Goal: Transaction & Acquisition: Obtain resource

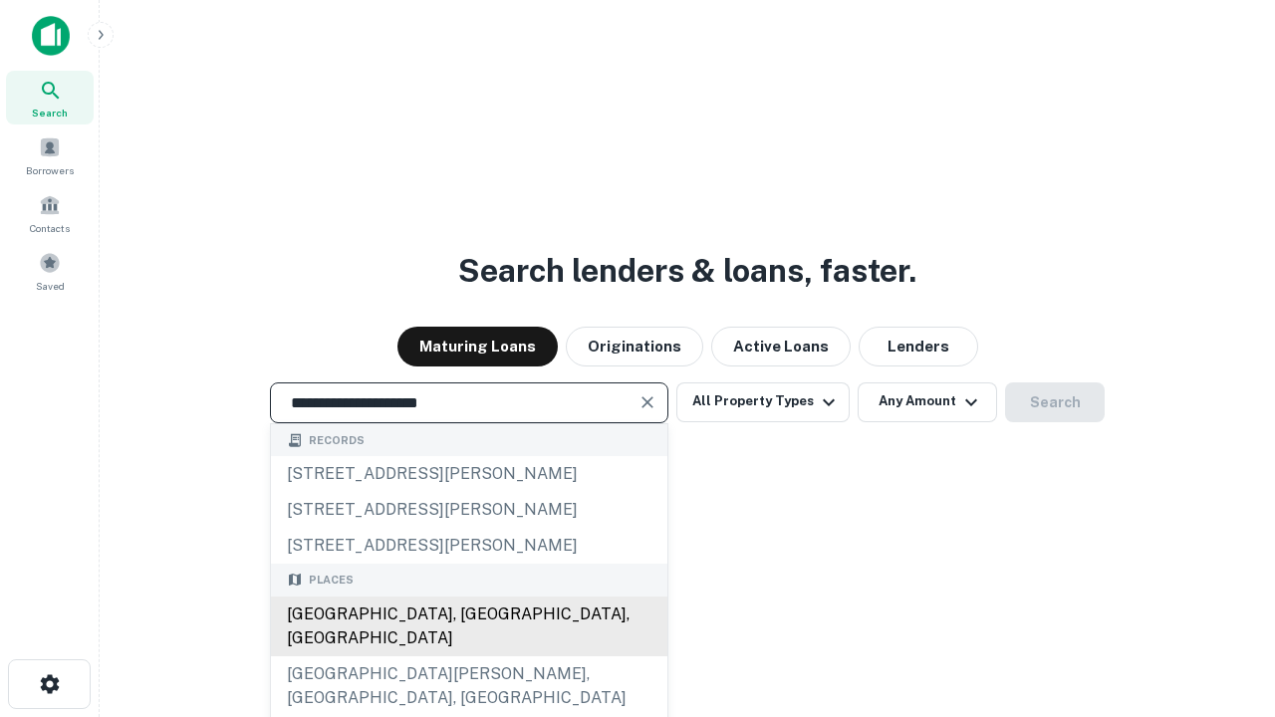
click at [468, 657] on div "Santa Monica, CA, USA" at bounding box center [469, 627] width 397 height 60
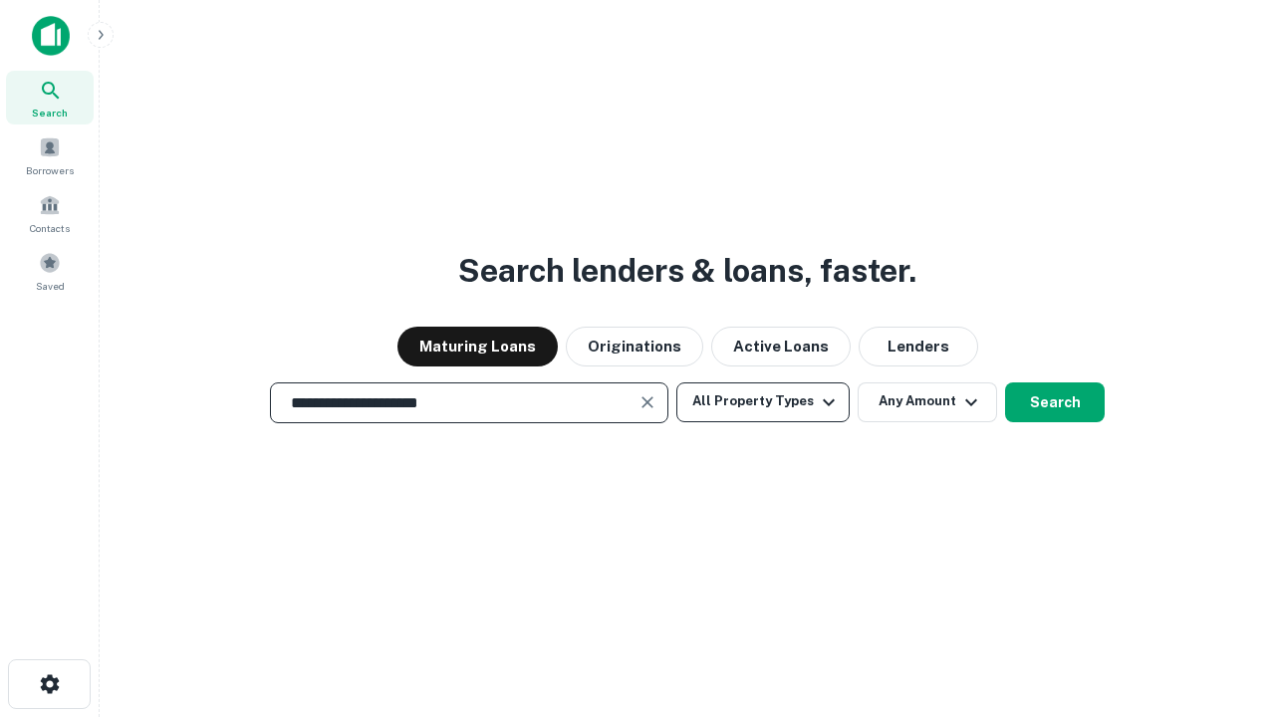
type input "**********"
click at [763, 401] on button "All Property Types" at bounding box center [762, 403] width 173 height 40
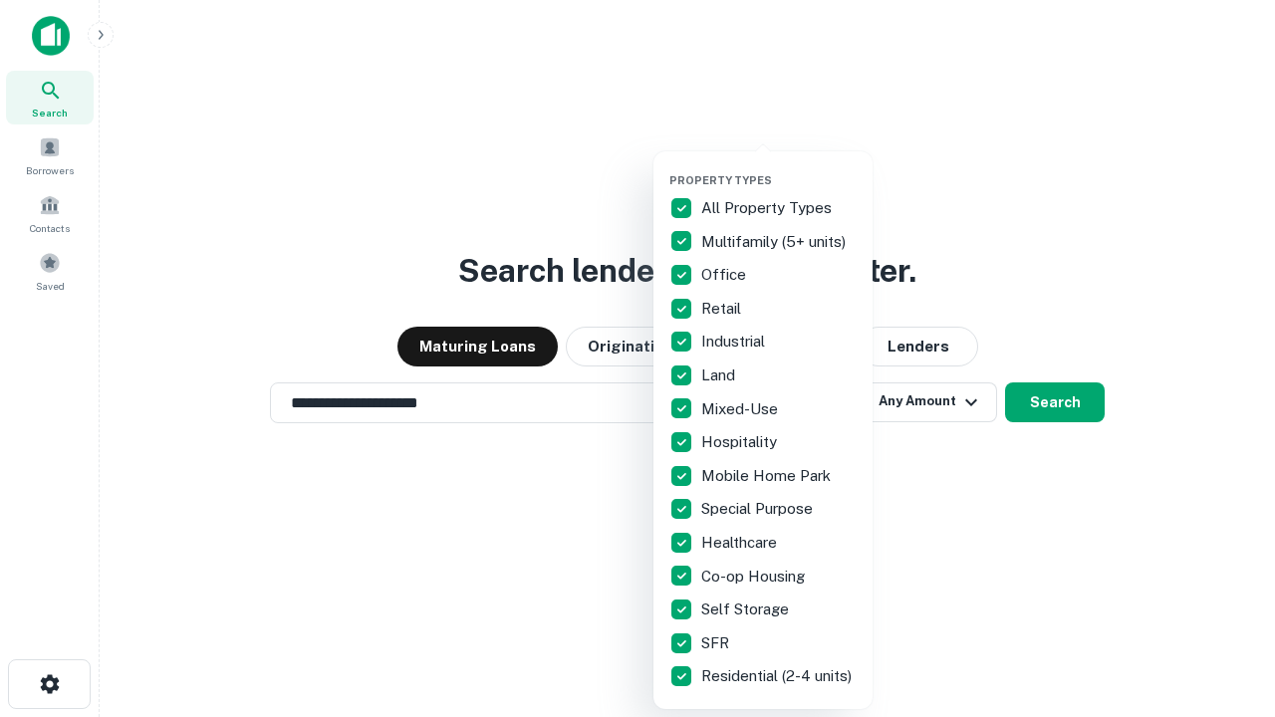
click at [779, 167] on button "button" at bounding box center [778, 167] width 219 height 1
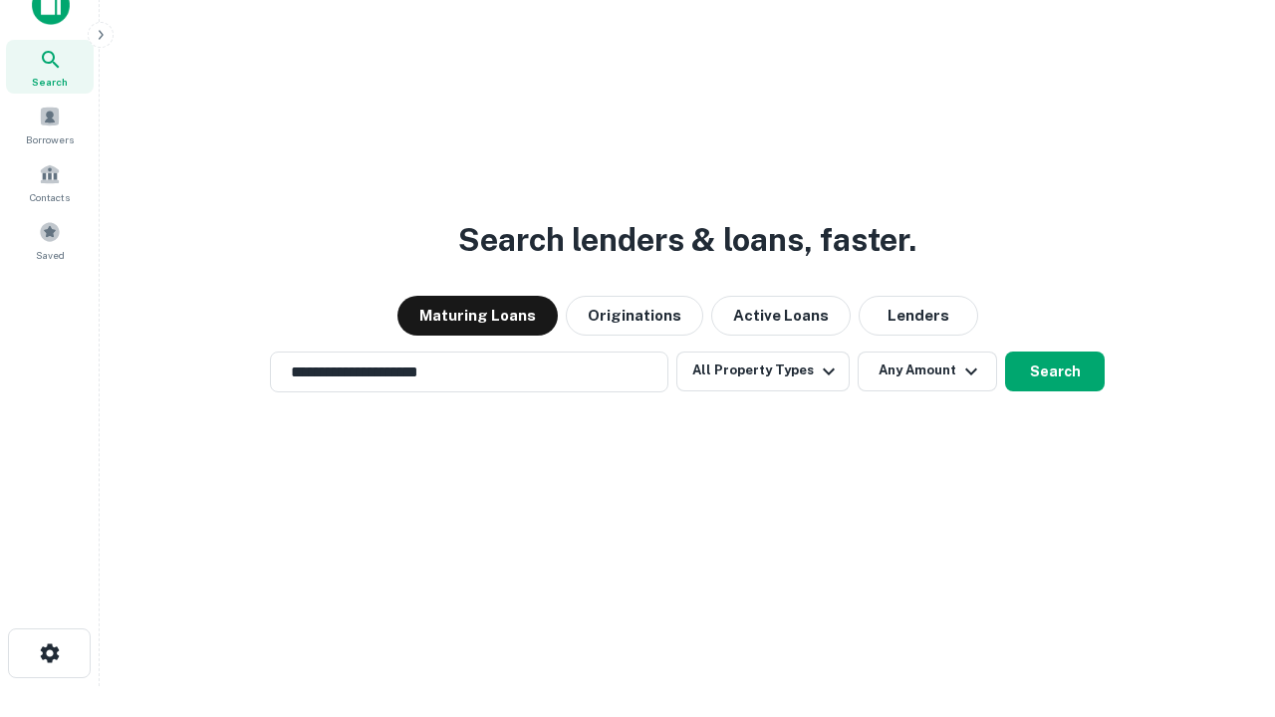
scroll to position [12, 240]
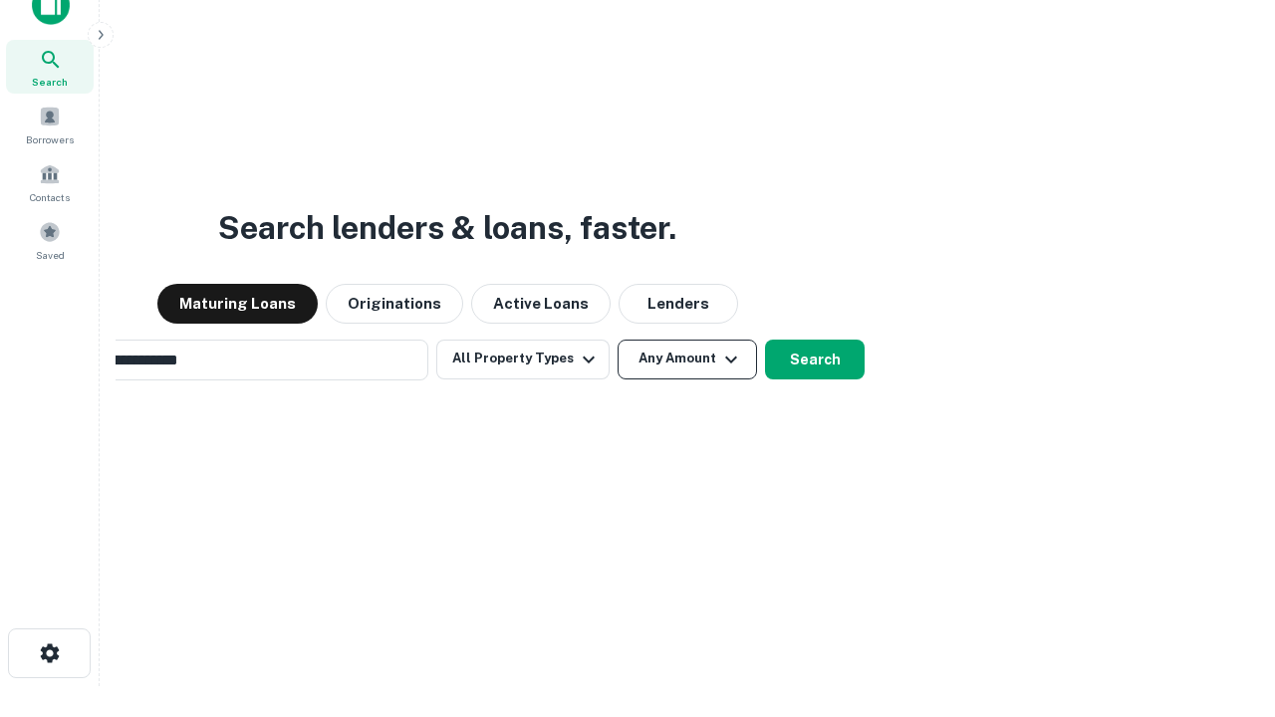
click at [618, 340] on button "Any Amount" at bounding box center [687, 360] width 139 height 40
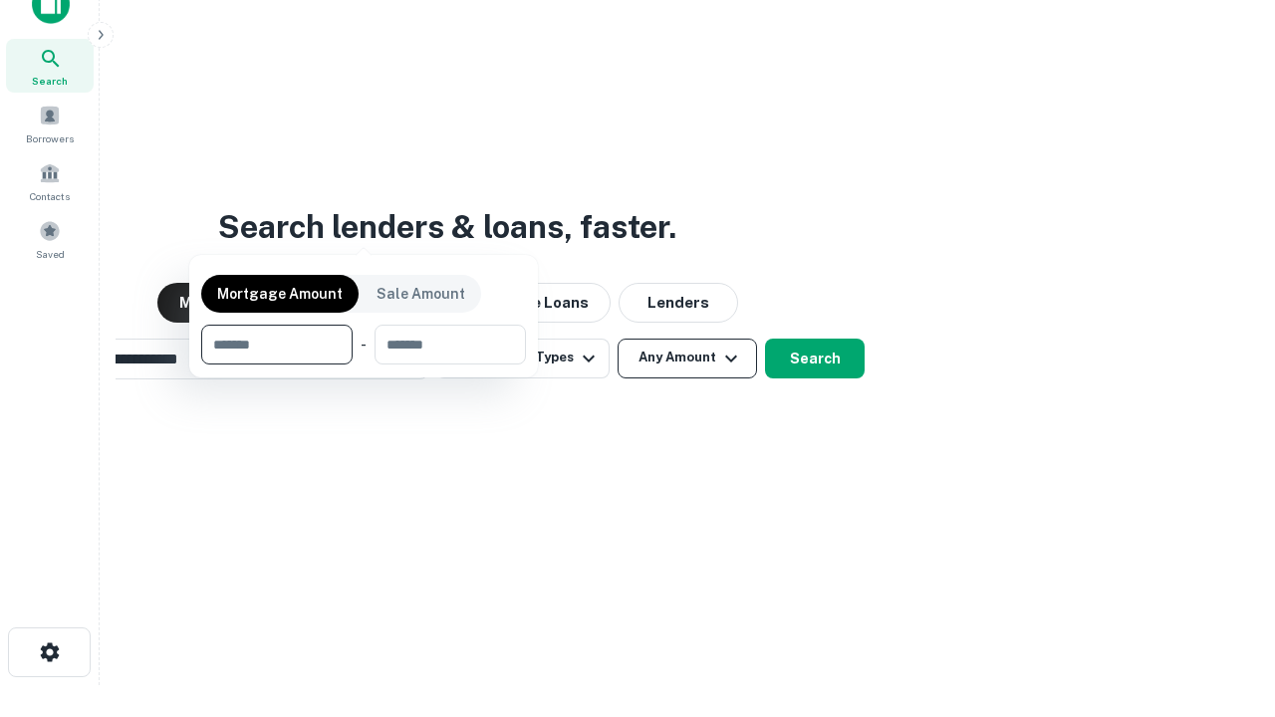
scroll to position [143, 564]
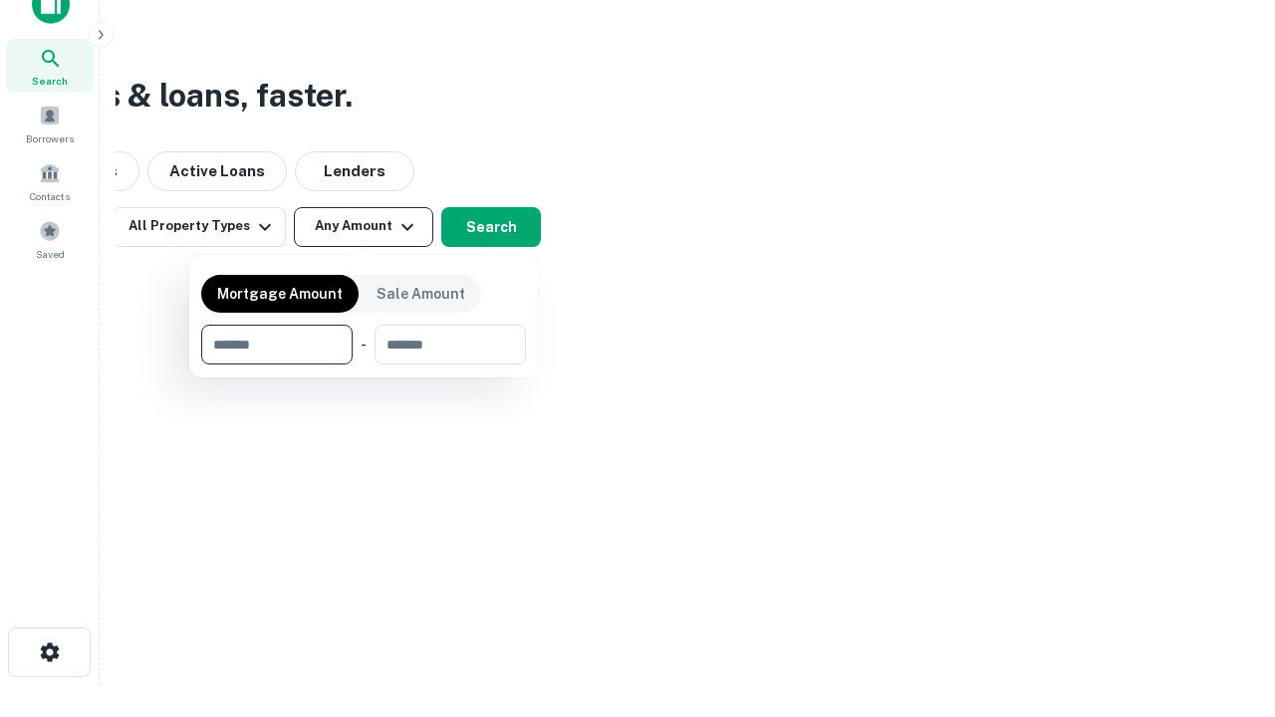
type input "*******"
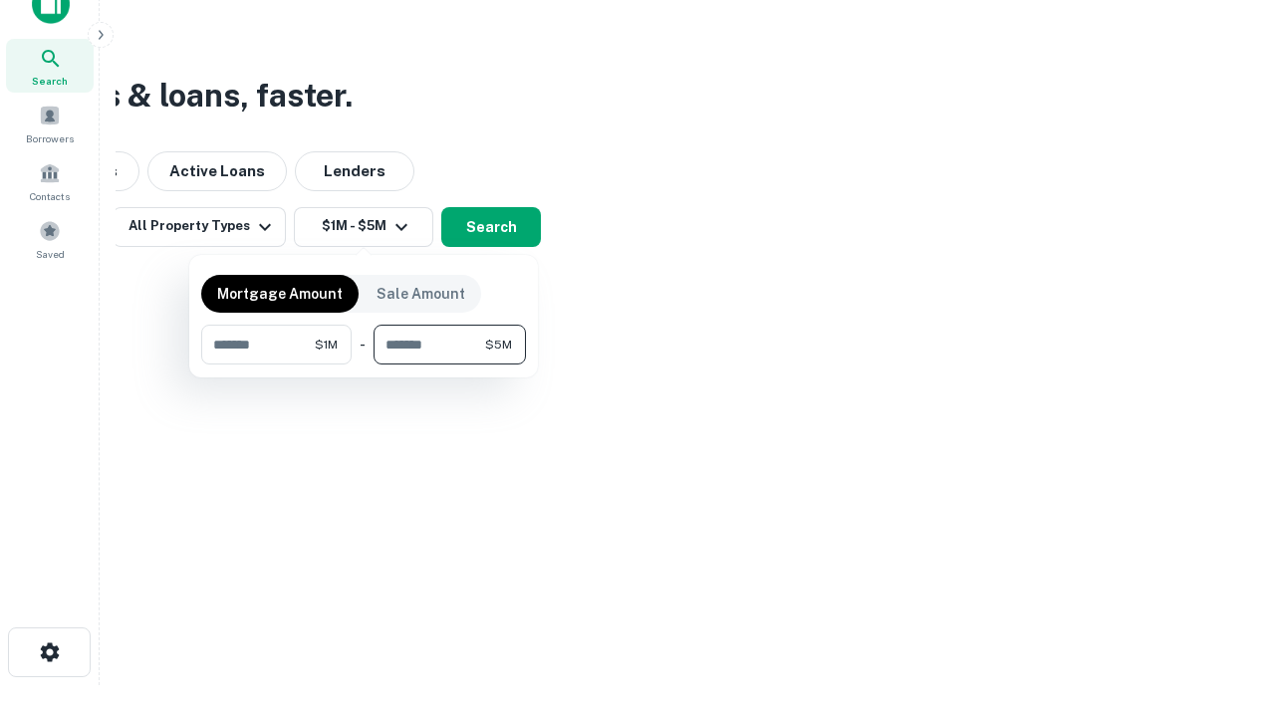
type input "*******"
click at [364, 365] on button "button" at bounding box center [363, 365] width 325 height 1
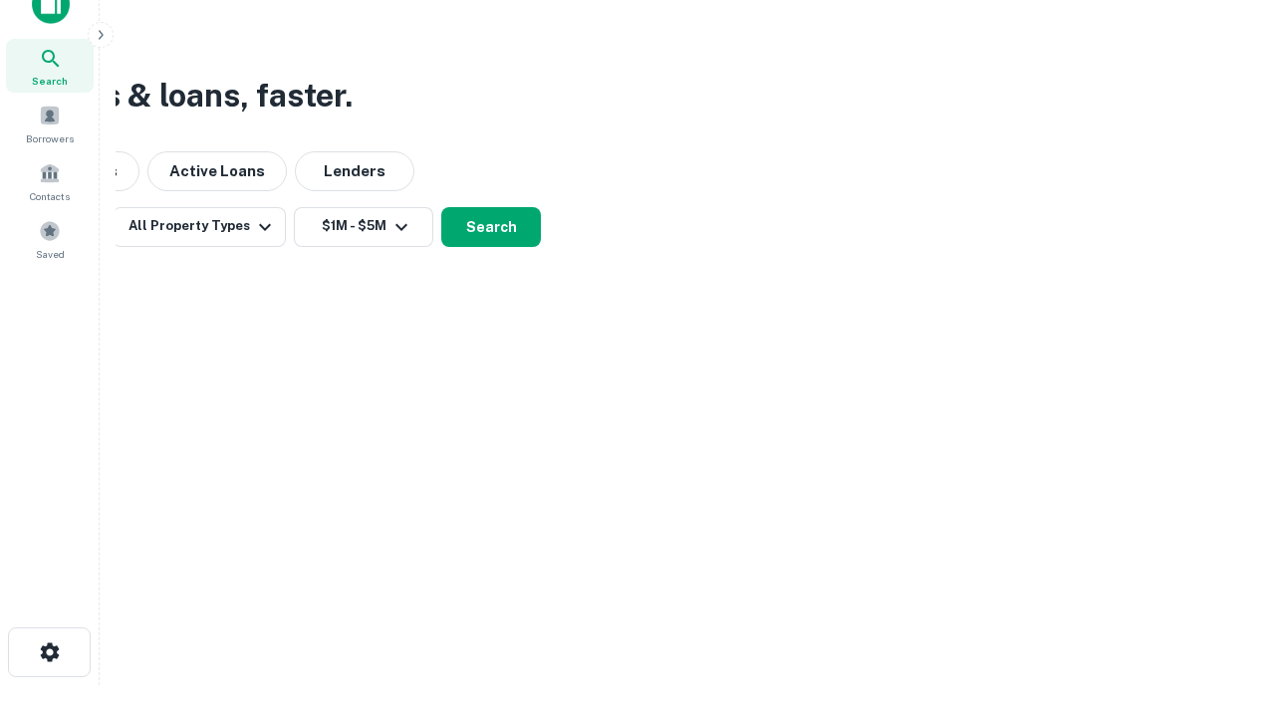
scroll to position [12, 368]
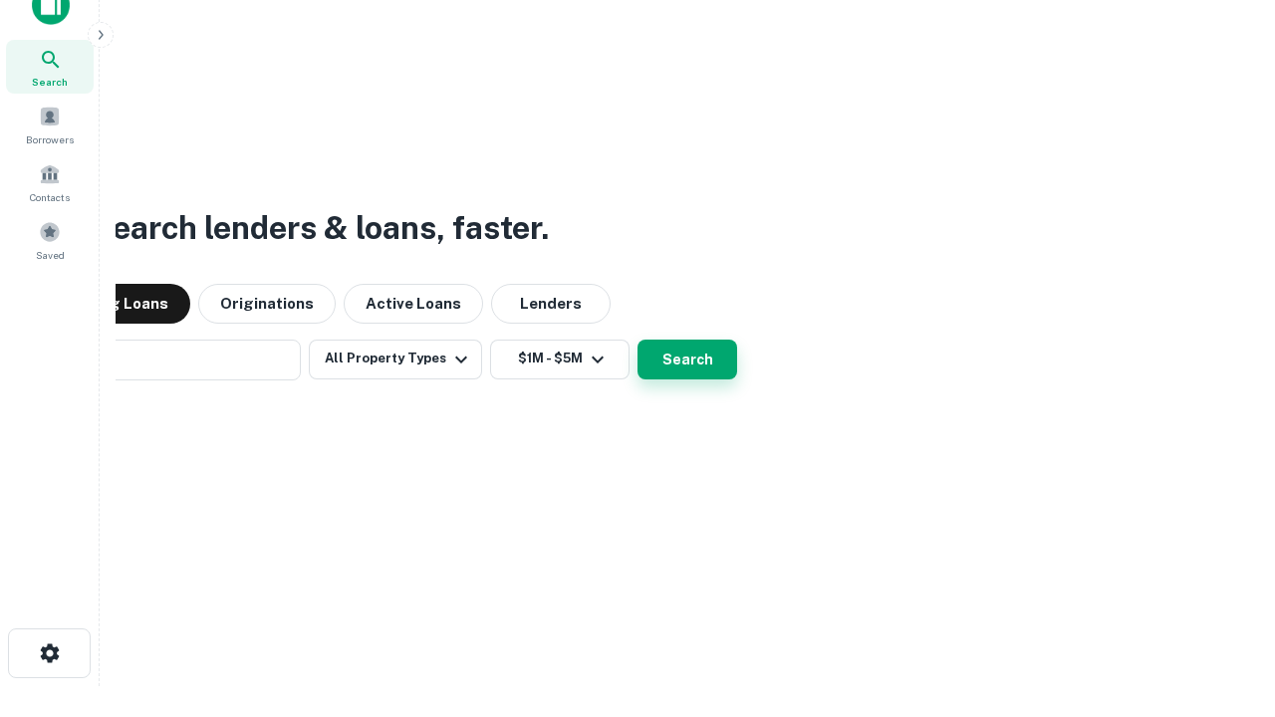
click at [638, 340] on button "Search" at bounding box center [688, 360] width 100 height 40
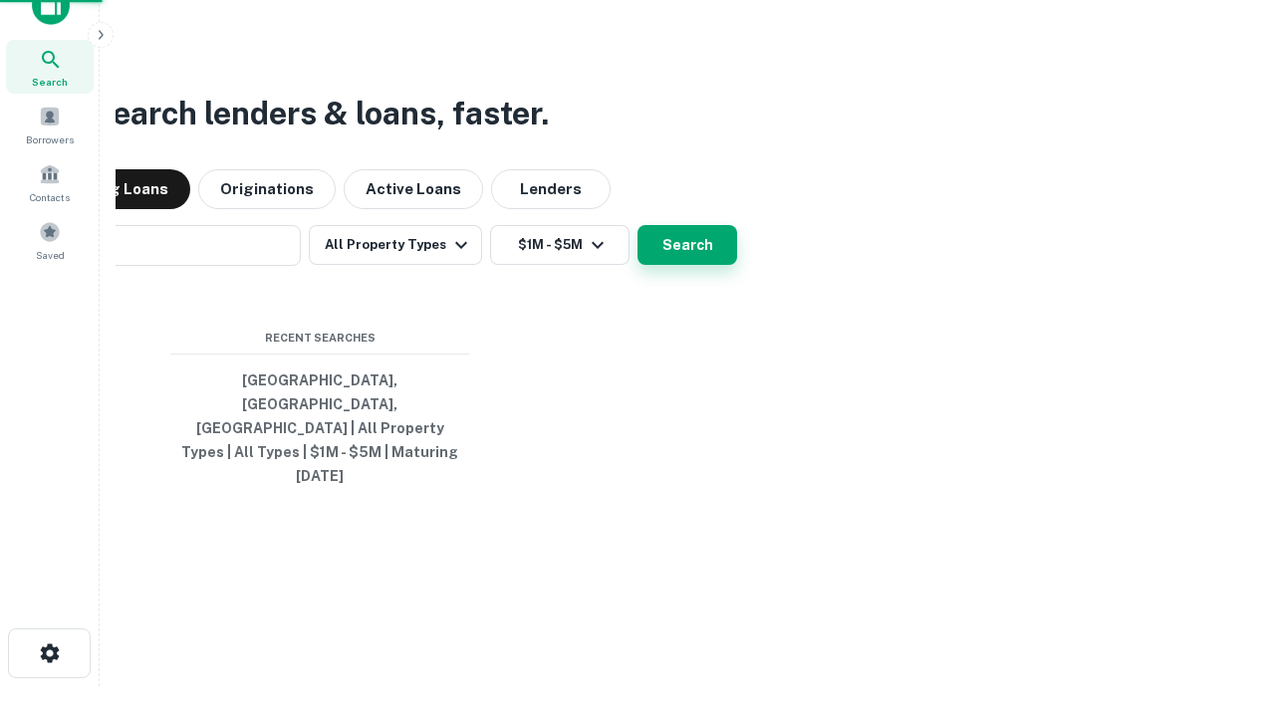
scroll to position [53, 564]
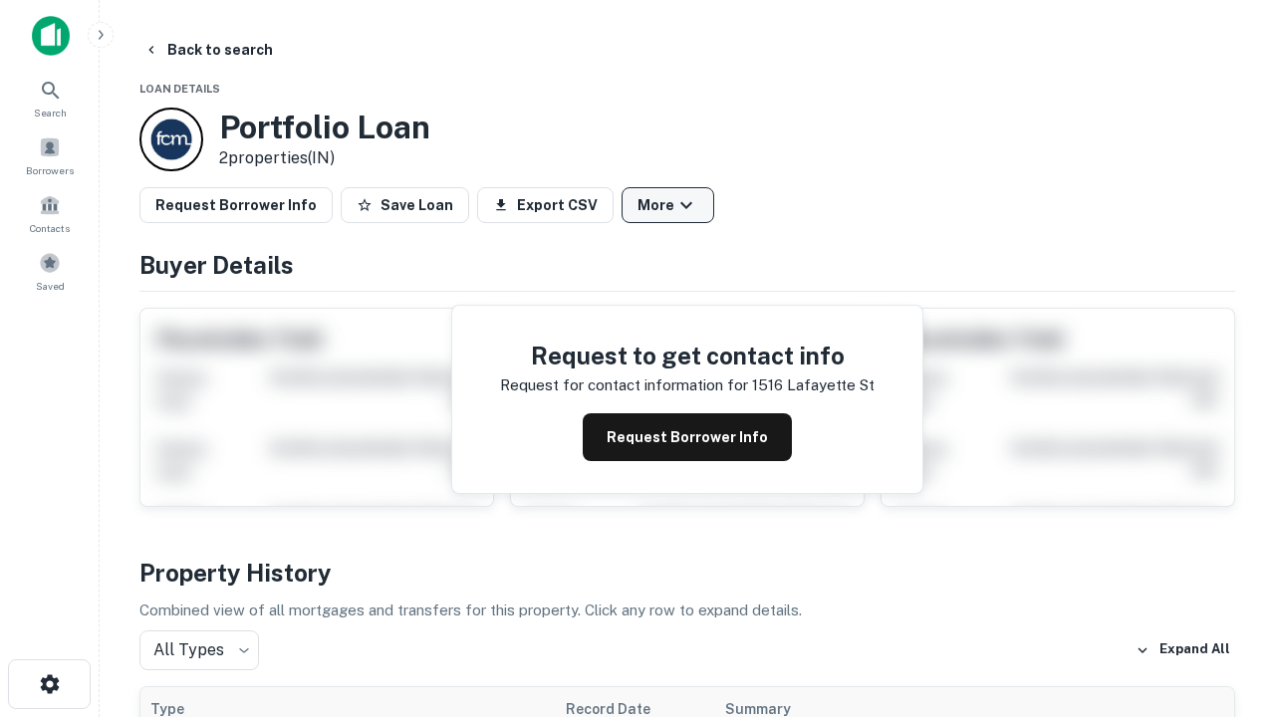
click at [667, 205] on button "More" at bounding box center [668, 205] width 93 height 36
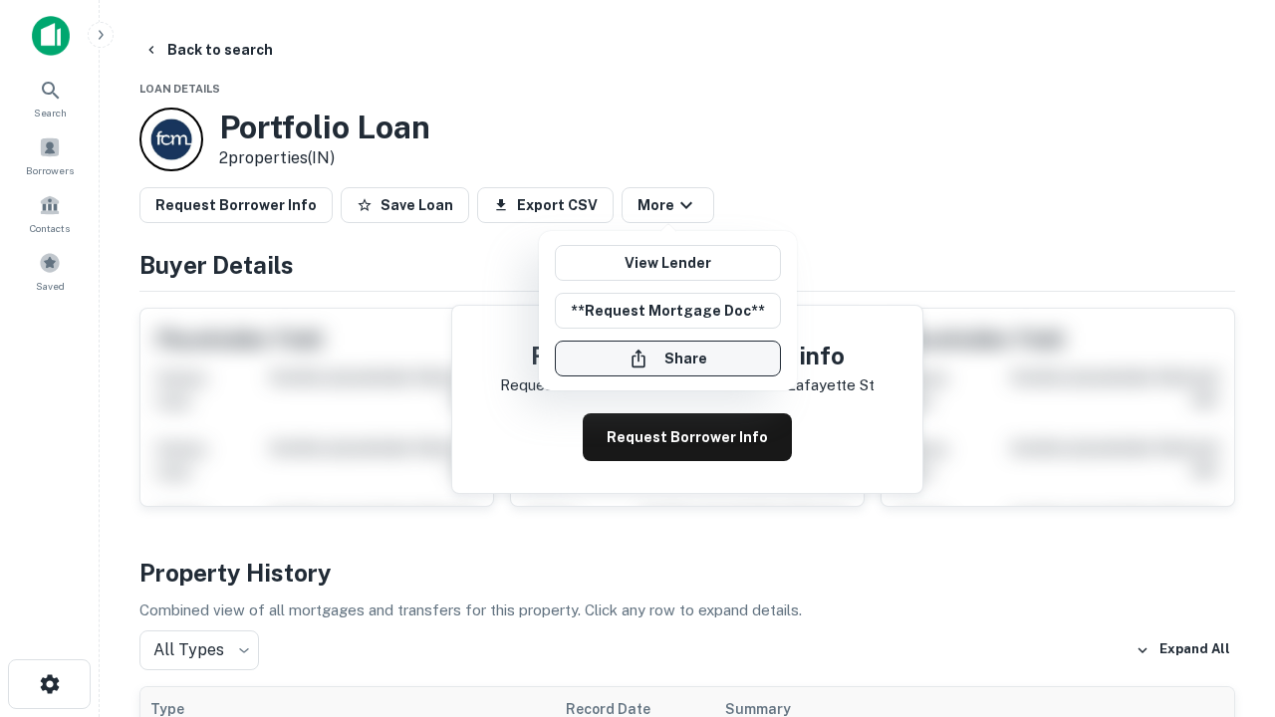
click at [667, 359] on button "Share" at bounding box center [668, 359] width 226 height 36
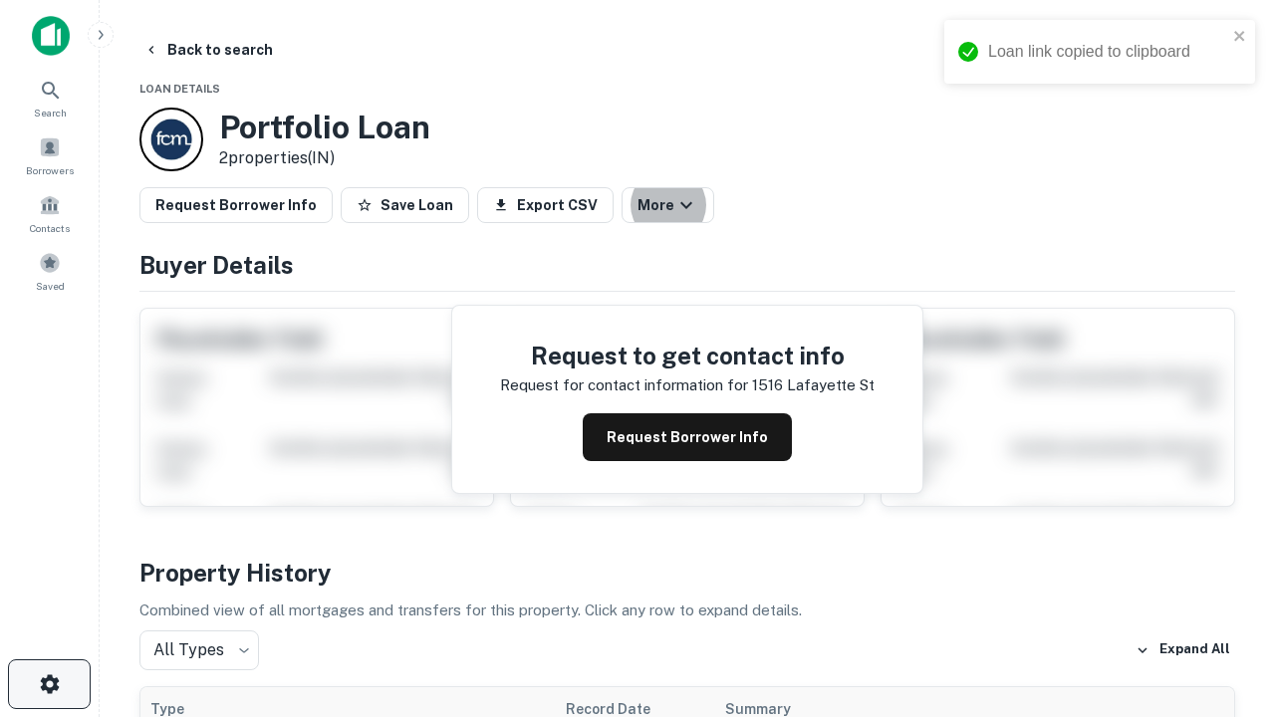
click at [49, 684] on icon "button" at bounding box center [50, 684] width 24 height 24
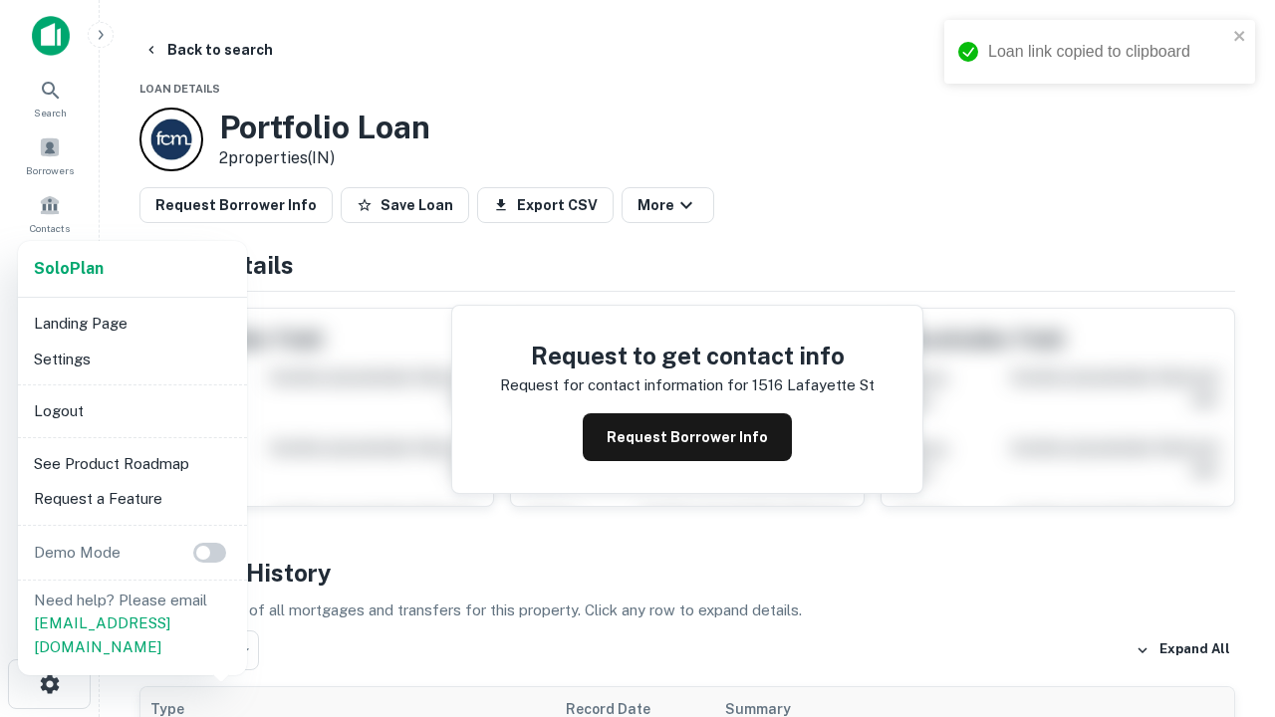
click at [132, 410] on li "Logout" at bounding box center [132, 412] width 213 height 36
